Goal: Navigation & Orientation: Find specific page/section

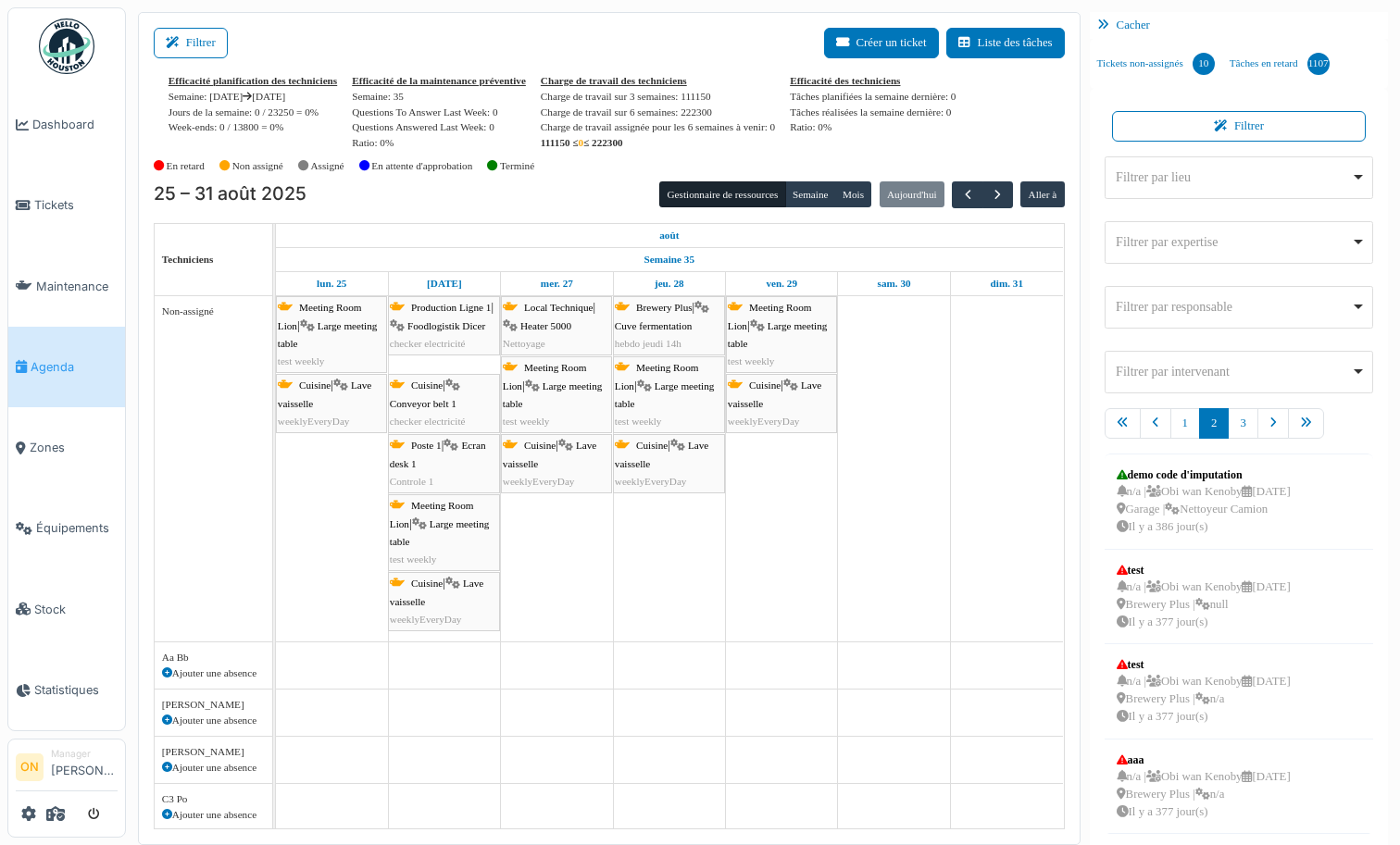
scroll to position [605, 0]
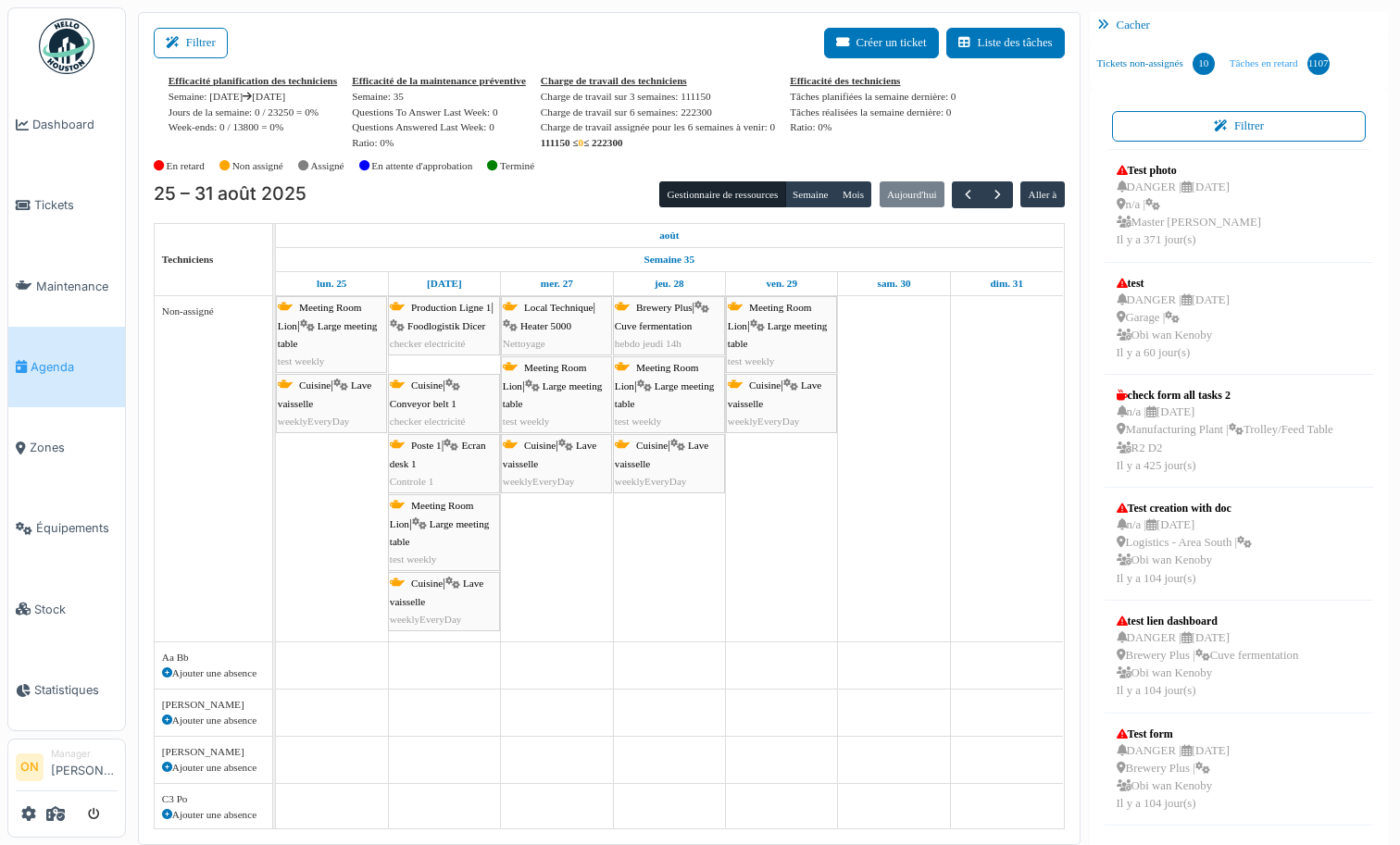
click at [1296, 66] on link "Tâches en retard 1107" at bounding box center [1280, 63] width 115 height 50
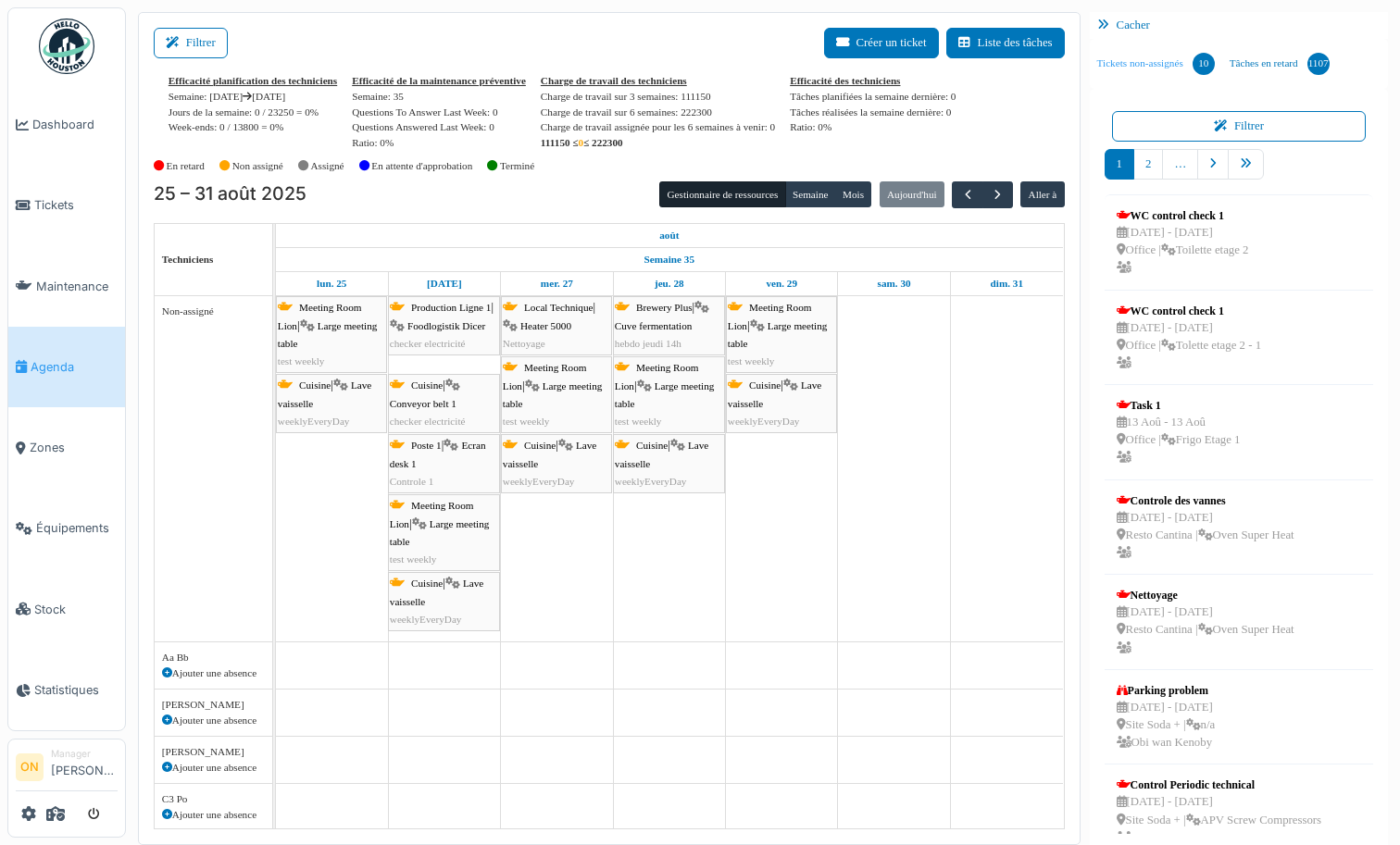
click at [1125, 71] on link "Tickets non-assignés 10" at bounding box center [1156, 63] width 133 height 50
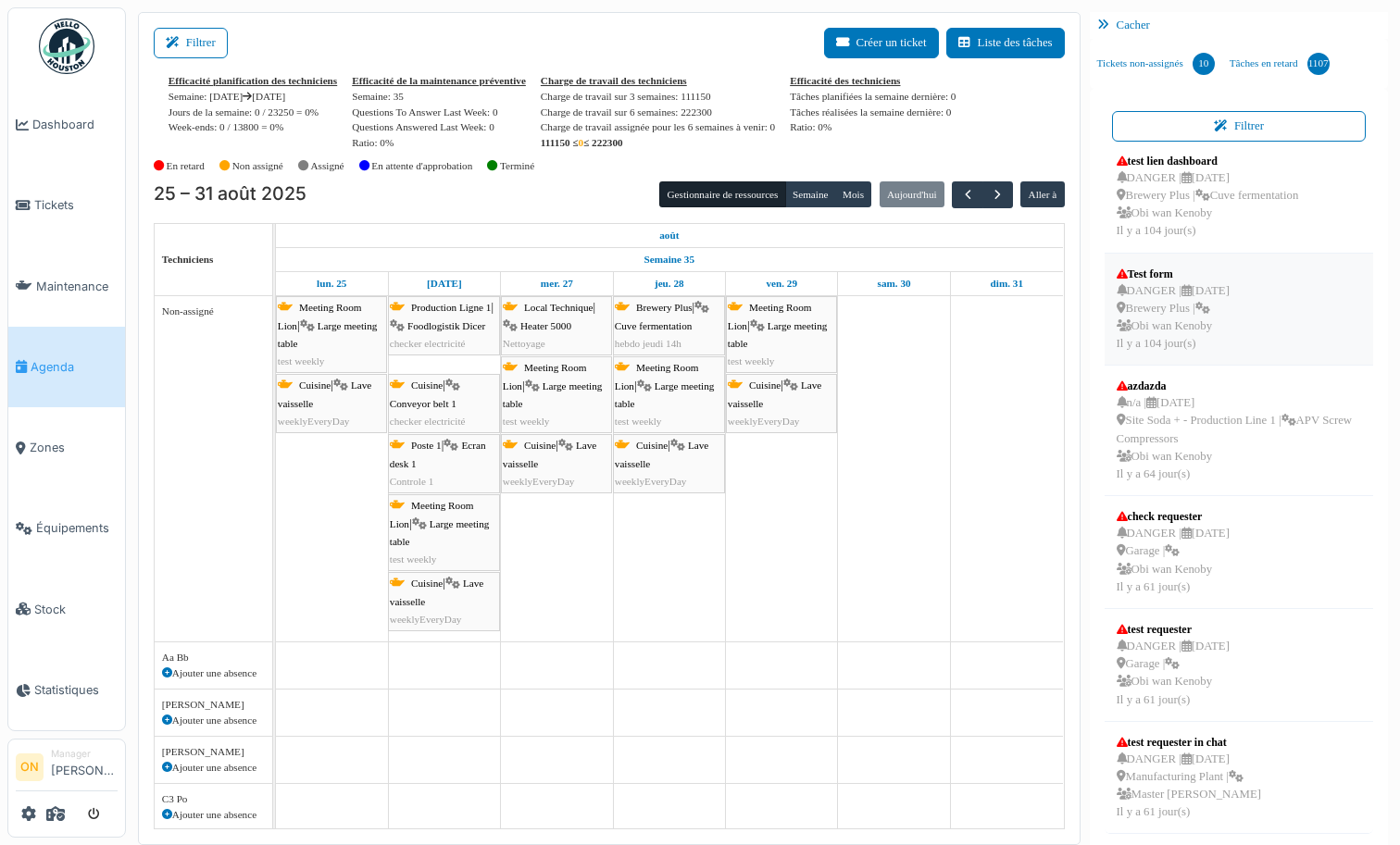
scroll to position [4, 0]
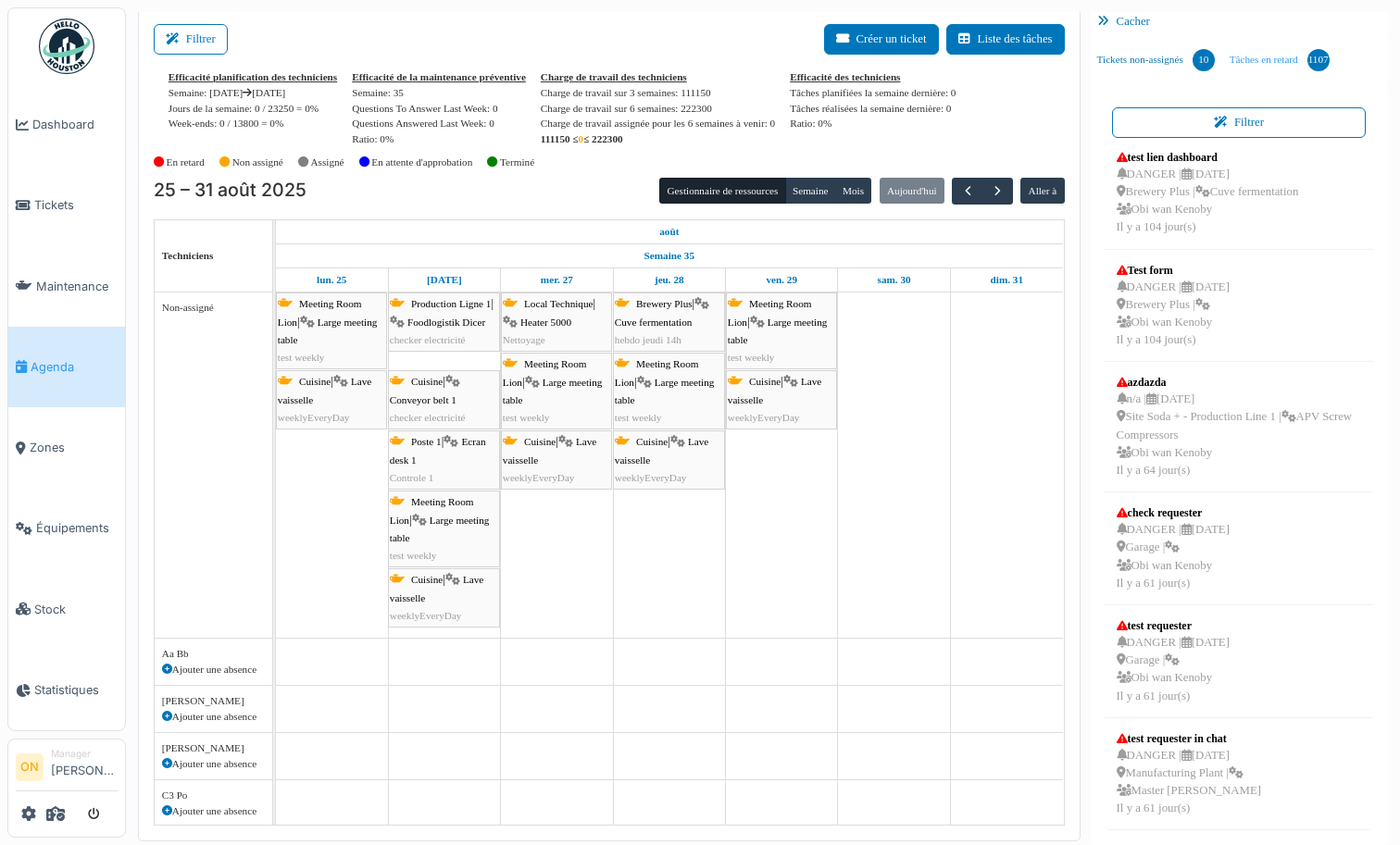
click at [1281, 59] on link "Tâches en retard 1107" at bounding box center [1280, 60] width 115 height 50
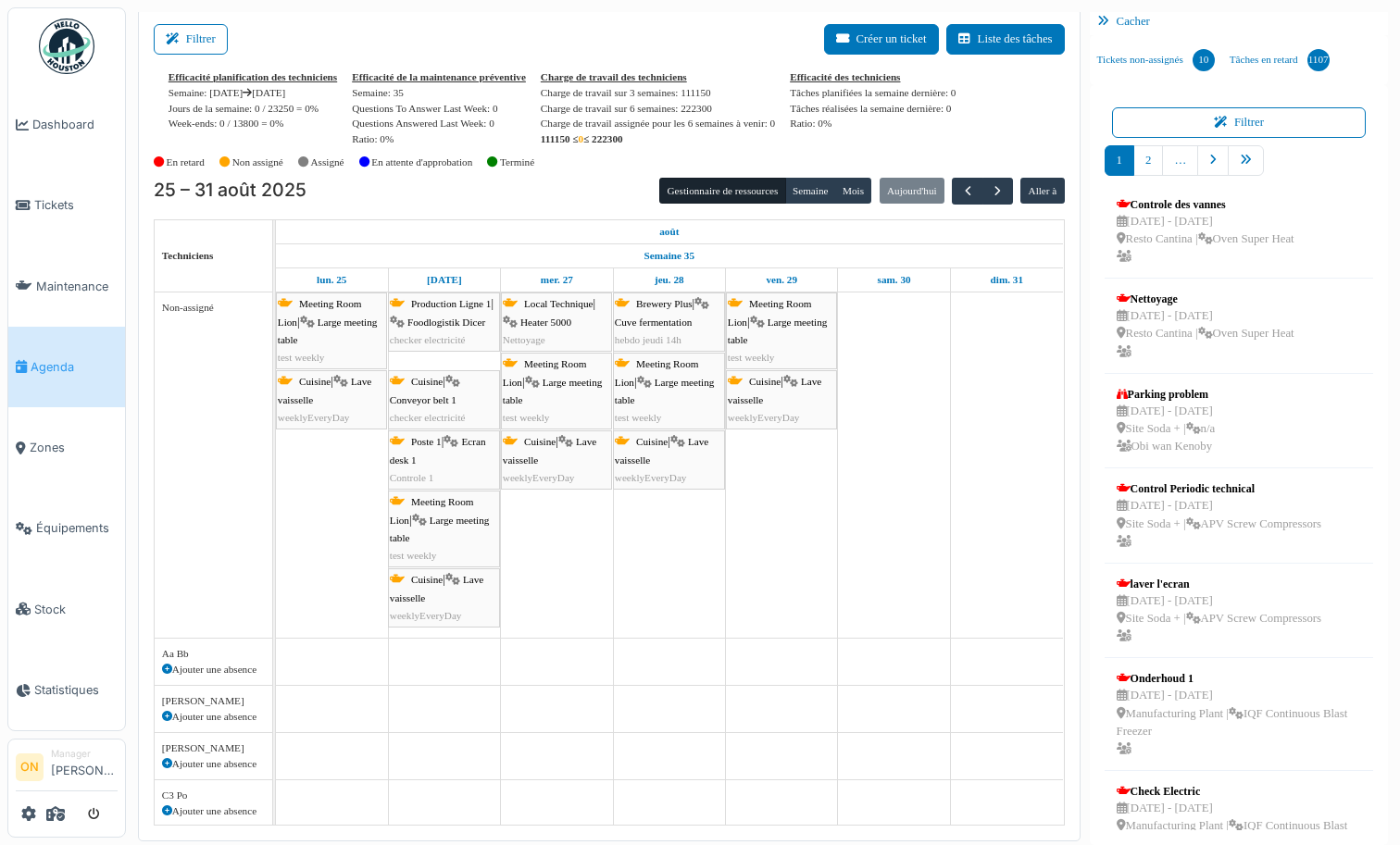
scroll to position [345, 0]
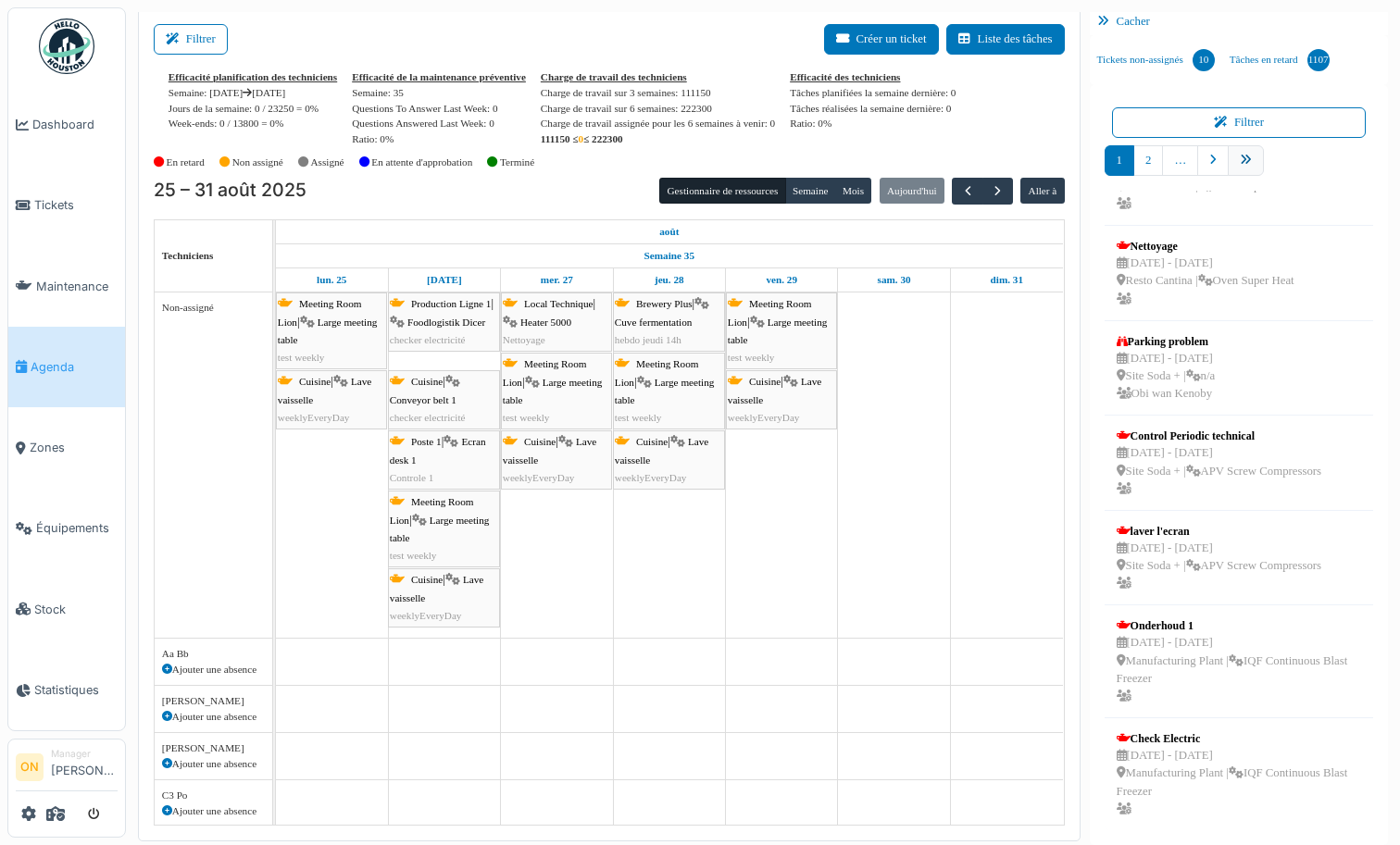
click at [1247, 160] on icon "pager" at bounding box center [1245, 161] width 12 height 12
